Goal: Task Accomplishment & Management: Manage account settings

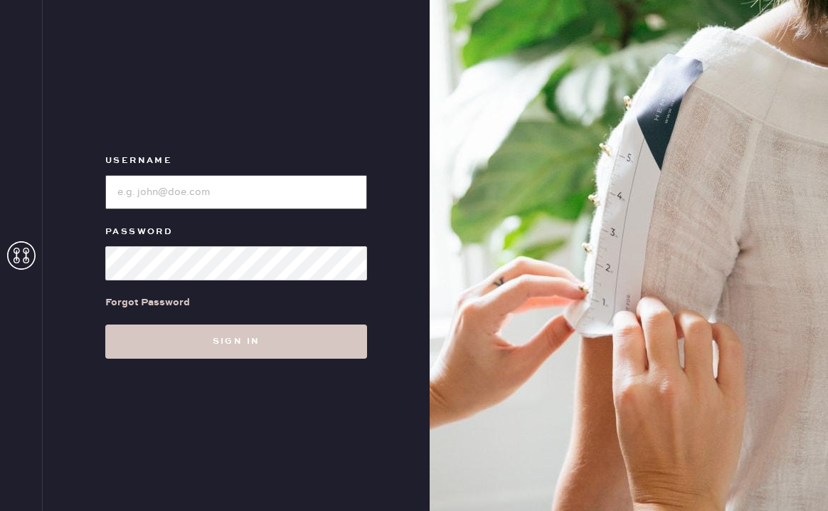
type input "reformationstudiocity"
drag, startPoint x: 246, startPoint y: 184, endPoint x: 75, endPoint y: 171, distance: 171.2
click at [75, 171] on div "Username Password Forgot Password Sign in" at bounding box center [236, 255] width 387 height 511
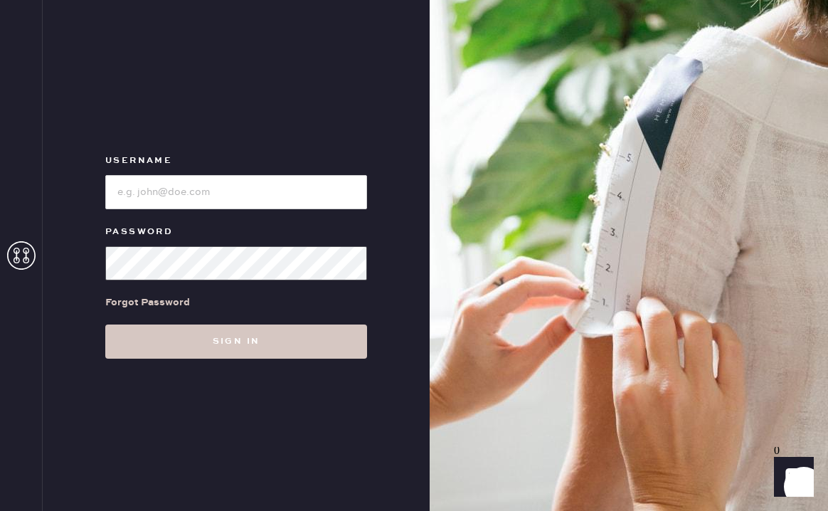
click at [115, 240] on div "Password" at bounding box center [236, 251] width 262 height 57
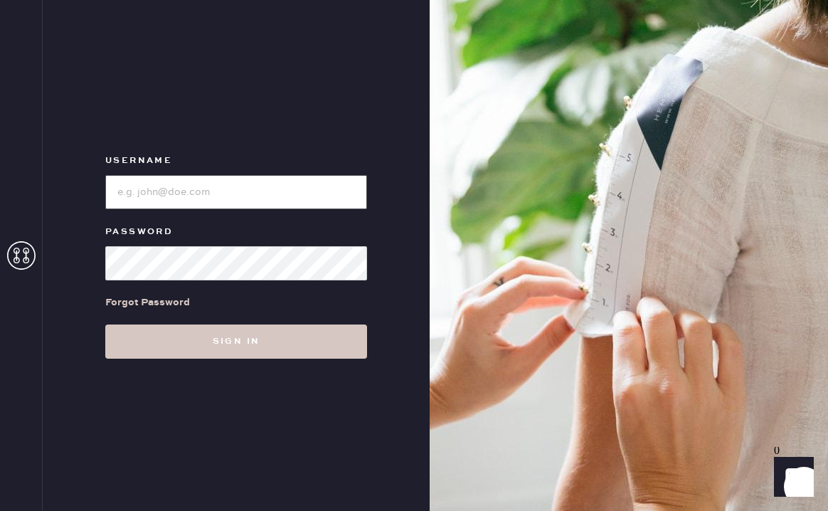
click at [215, 185] on input "loginName" at bounding box center [236, 192] width 262 height 34
paste input "reformationmelrose"
type input "reformationmelrose"
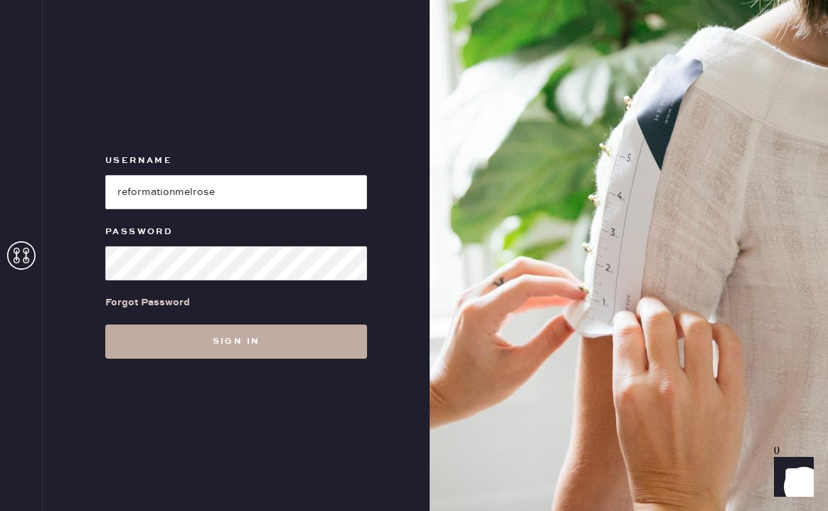
click at [136, 341] on button "Sign in" at bounding box center [236, 341] width 262 height 34
